Goal: Task Accomplishment & Management: Use online tool/utility

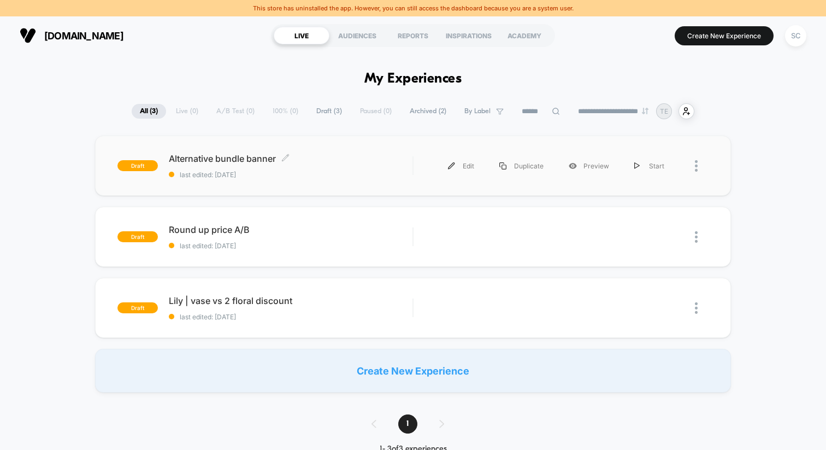
click at [354, 155] on span "Alternative bundle banner Click to edit experience details" at bounding box center [291, 158] width 244 height 11
click at [410, 111] on span "Archived ( 2 )" at bounding box center [428, 111] width 53 height 15
click at [790, 33] on div "SC" at bounding box center [795, 35] width 21 height 21
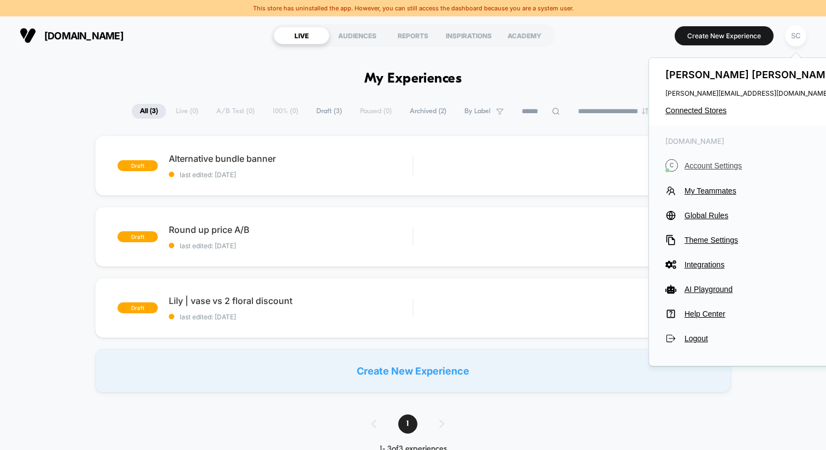
click at [697, 163] on span "Account Settings" at bounding box center [762, 165] width 154 height 9
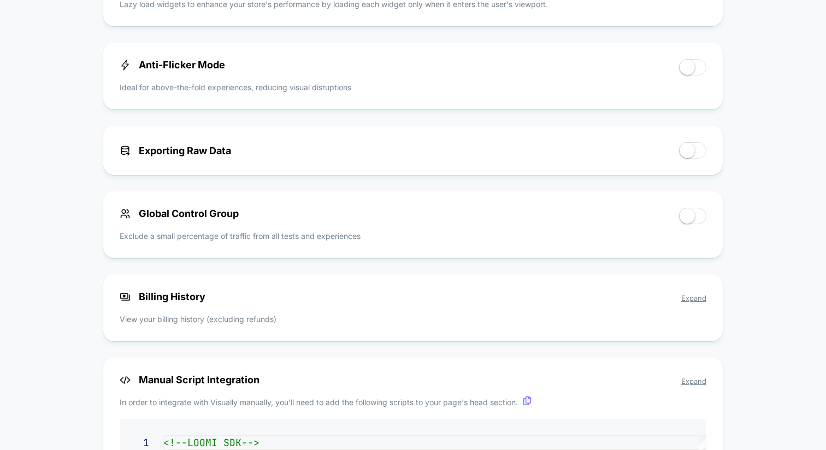
scroll to position [669, 0]
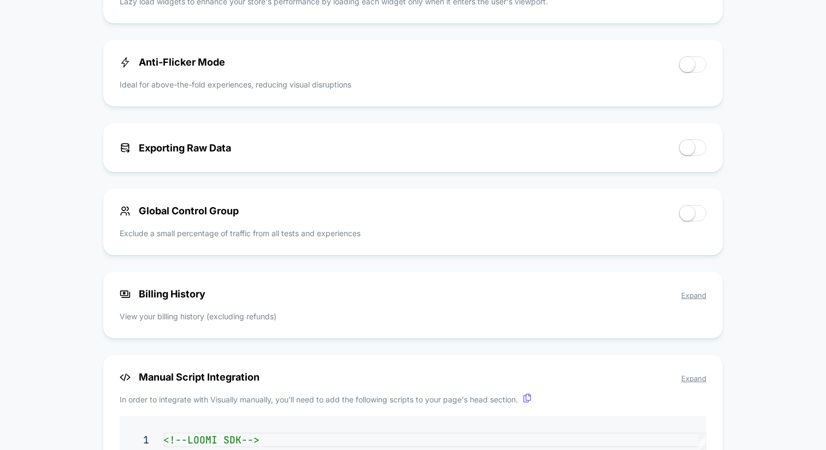
click at [694, 295] on span "Expand" at bounding box center [694, 295] width 25 height 9
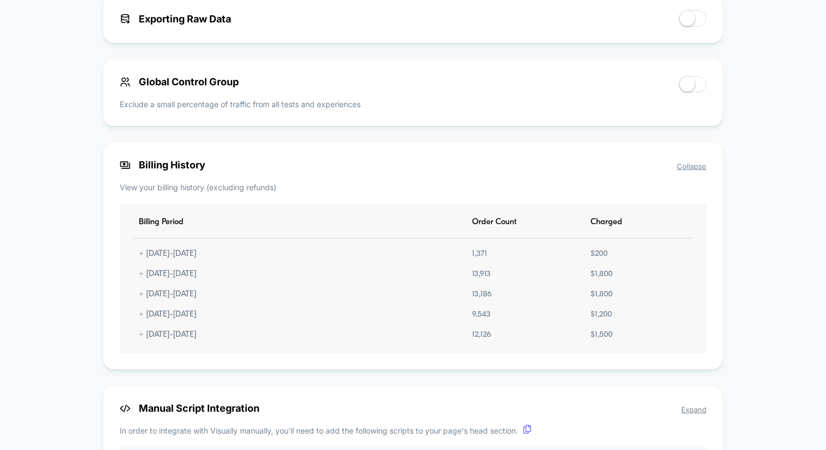
scroll to position [800, 0]
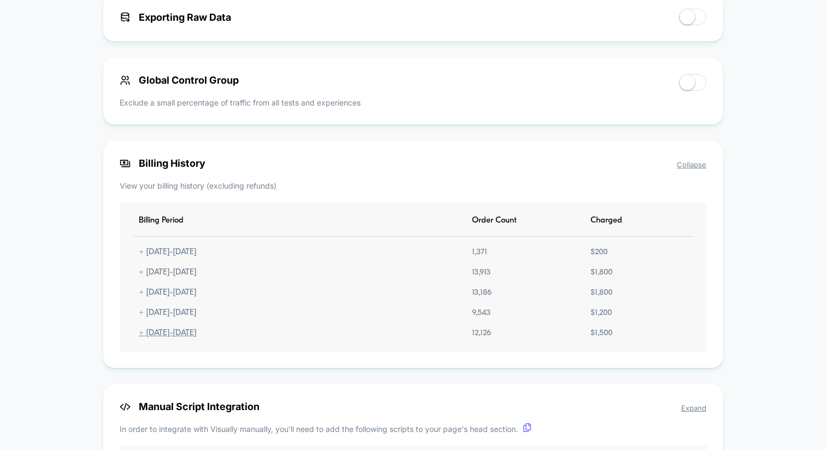
click at [146, 338] on div "+ 08.05.2025 - 07.06.2025" at bounding box center [167, 332] width 69 height 9
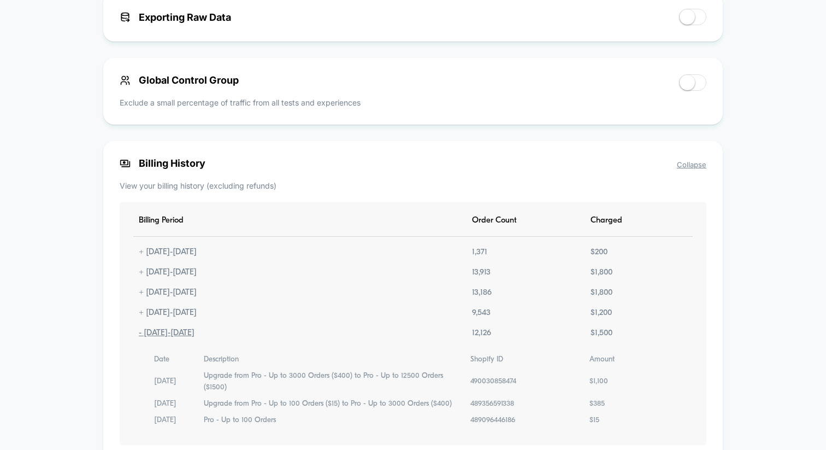
click at [146, 338] on div "- 08.05.2025 - 07.06.2025" at bounding box center [166, 332] width 67 height 9
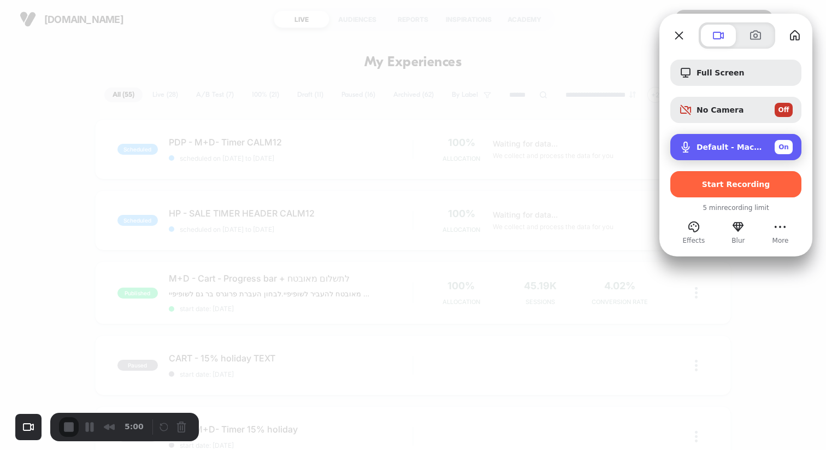
click at [783, 146] on span "On" at bounding box center [784, 147] width 10 height 10
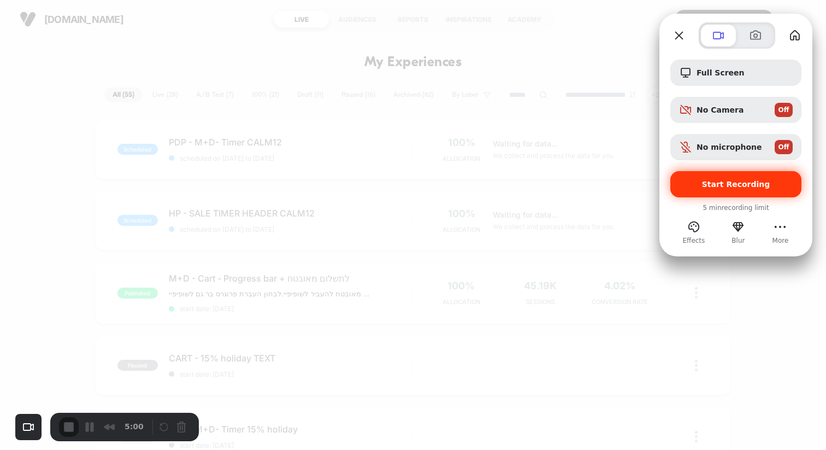
click at [726, 185] on span "Start Recording" at bounding box center [736, 184] width 68 height 9
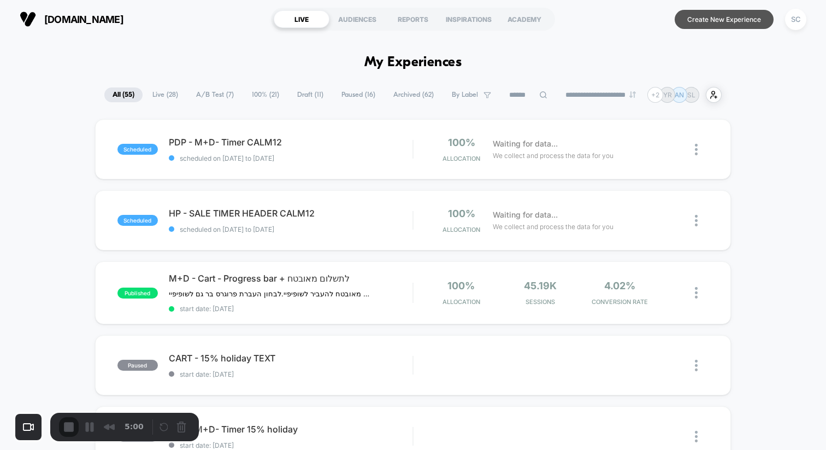
click at [733, 21] on button "Create New Experience" at bounding box center [724, 19] width 99 height 19
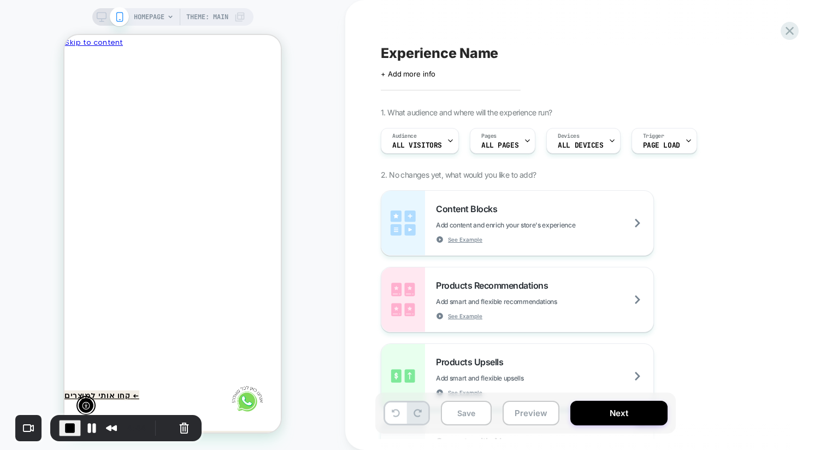
scroll to position [0, -160]
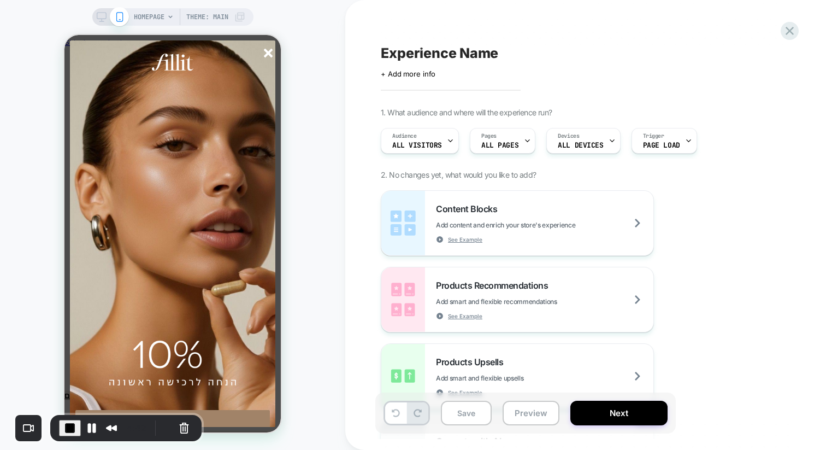
click at [269, 57] on icon "סגור" at bounding box center [268, 53] width 9 height 9
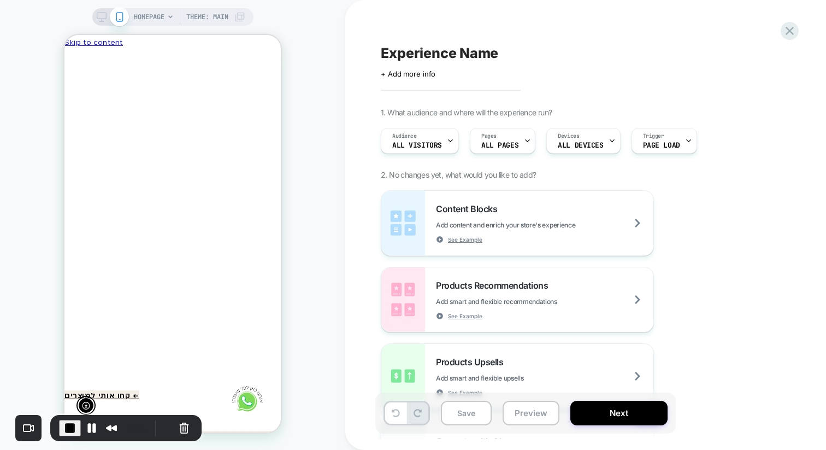
click at [269, 50] on div at bounding box center [172, 50] width 216 height 0
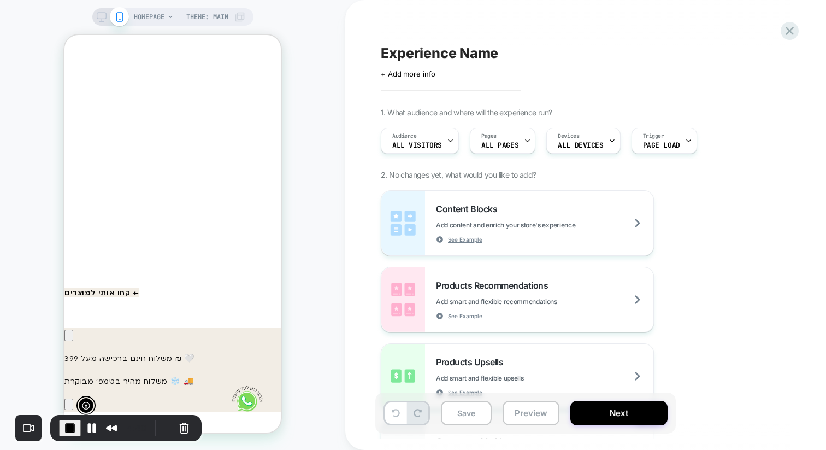
scroll to position [0, 0]
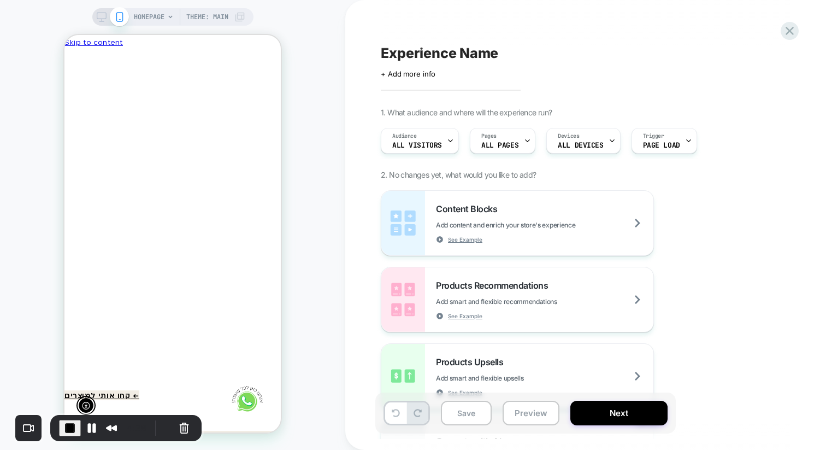
click at [281, 369] on div at bounding box center [389, 375] width 216 height 30
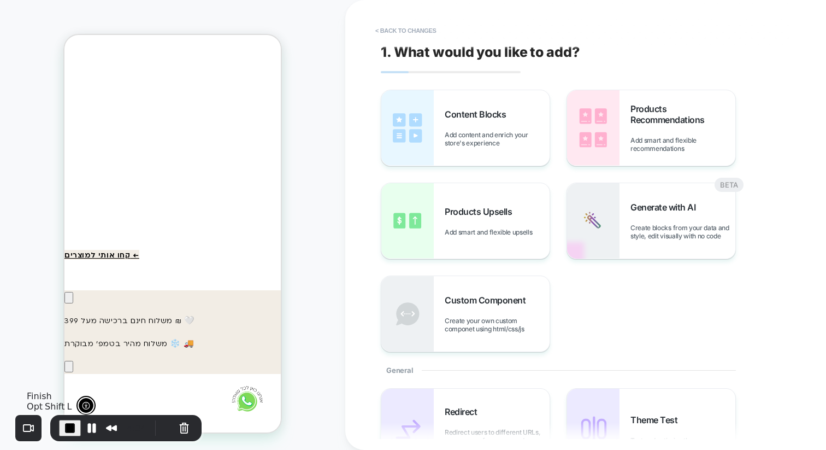
click at [68, 429] on span "End Recording" at bounding box center [69, 427] width 13 height 13
